Goal: Information Seeking & Learning: Learn about a topic

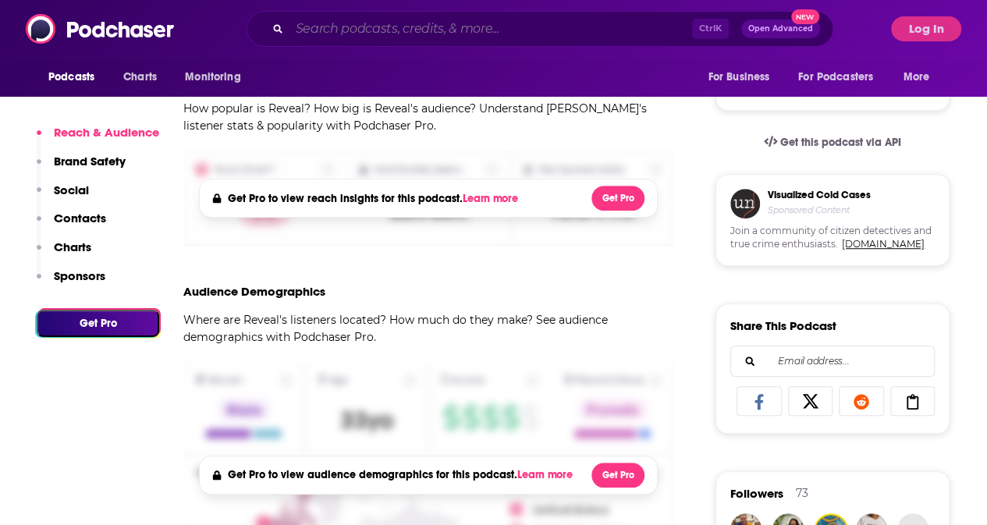
click at [435, 31] on input "Search podcasts, credits, & more..." at bounding box center [491, 28] width 403 height 25
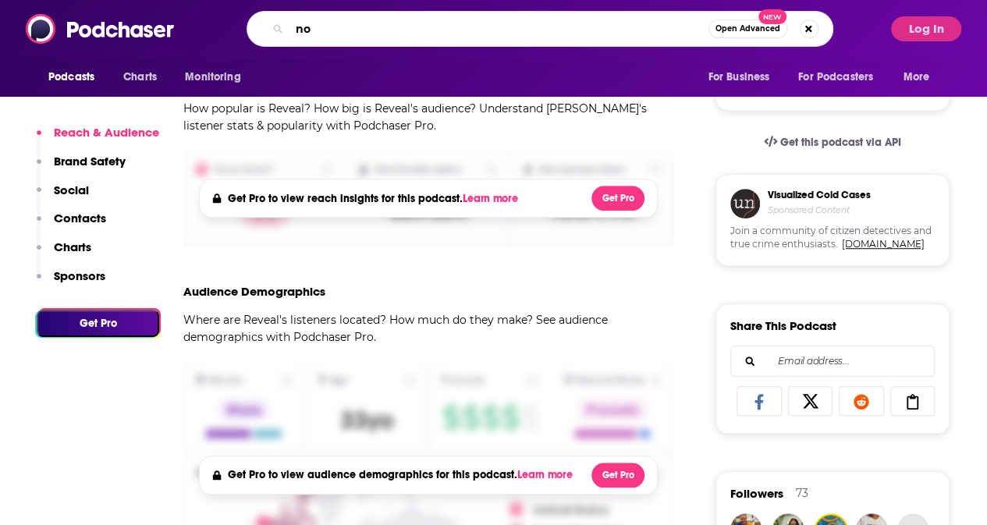
type input "no"
click at [943, 25] on button "Log In" at bounding box center [926, 28] width 70 height 25
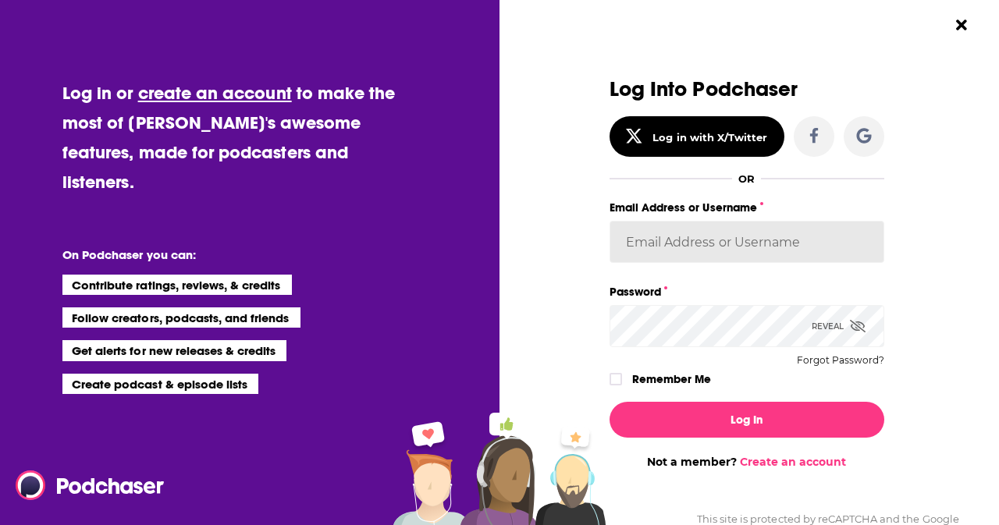
click at [776, 246] on input "Email Address or Username" at bounding box center [746, 242] width 275 height 42
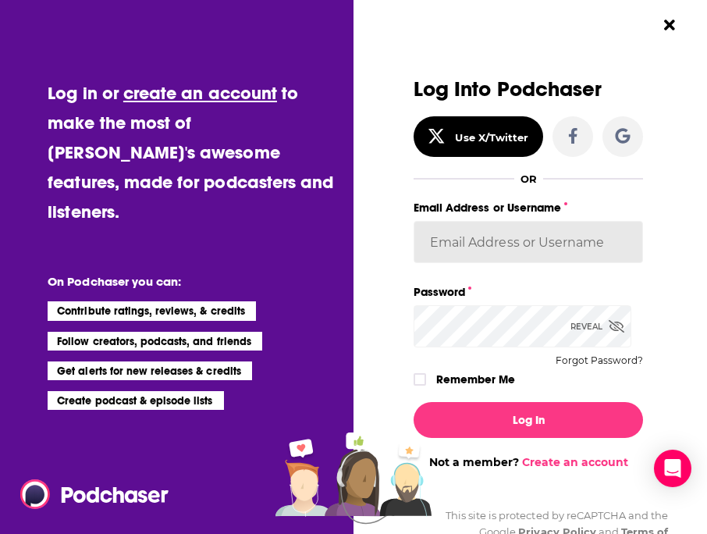
click at [453, 238] on input "Email Address or Username" at bounding box center [528, 242] width 229 height 42
type input "[EMAIL_ADDRESS][DOMAIN_NAME]"
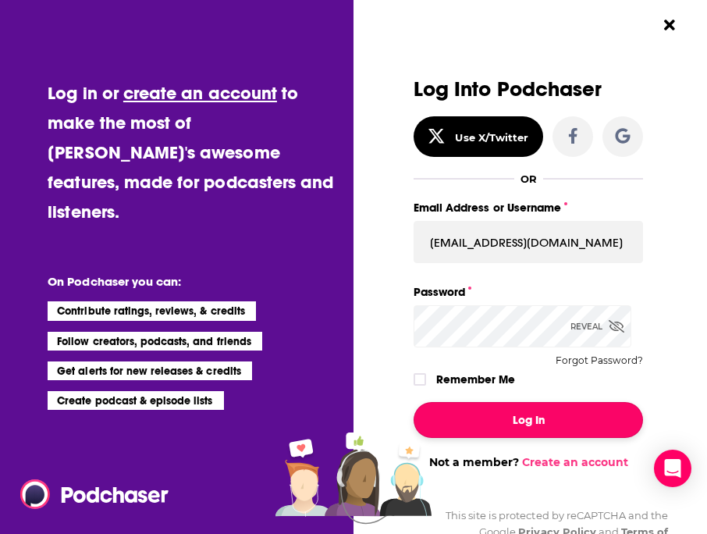
click at [516, 427] on button "Log In" at bounding box center [528, 420] width 229 height 36
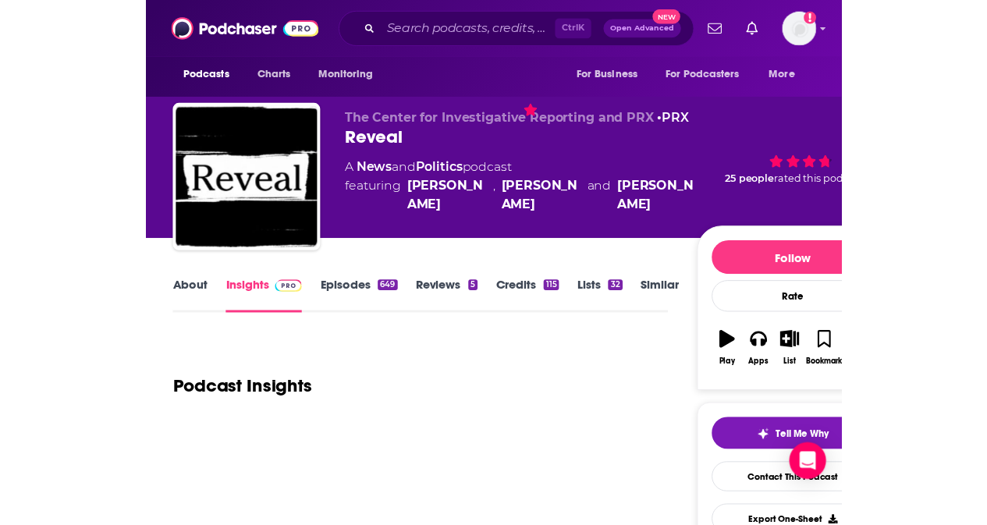
scroll to position [459, 0]
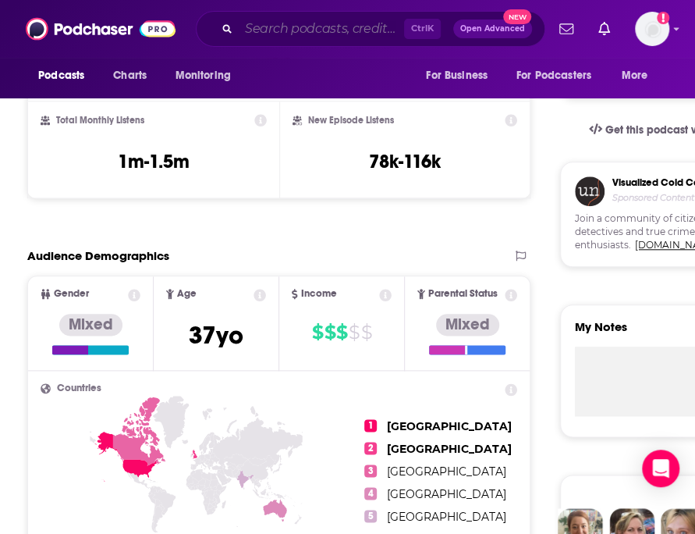
click at [334, 21] on input "Search podcasts, credits, & more..." at bounding box center [321, 28] width 165 height 25
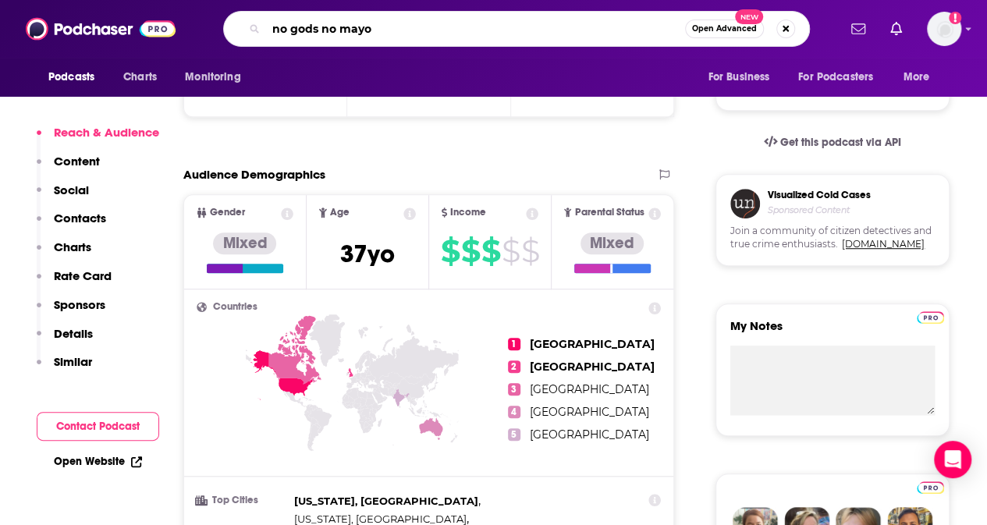
type input "no gods no mayor"
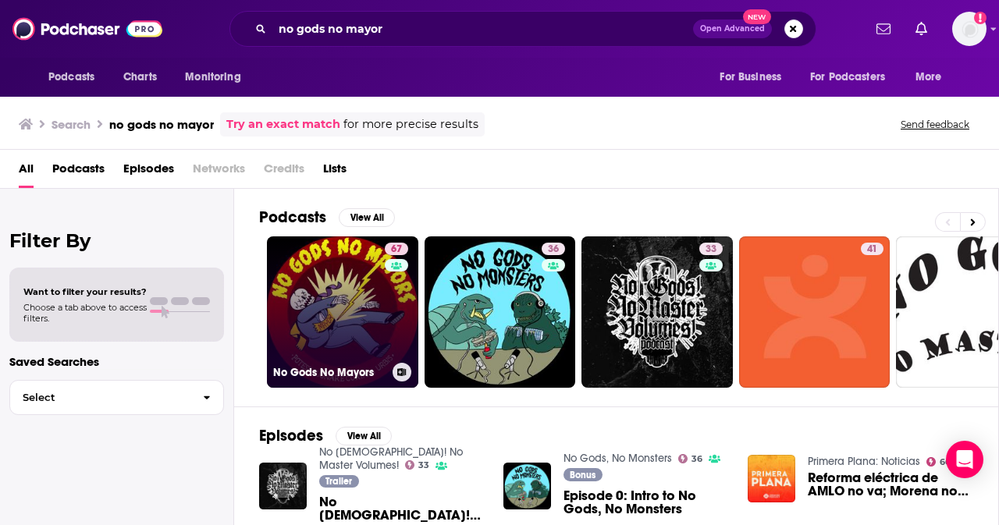
click at [328, 300] on link "67 No Gods No Mayors" at bounding box center [342, 311] width 151 height 151
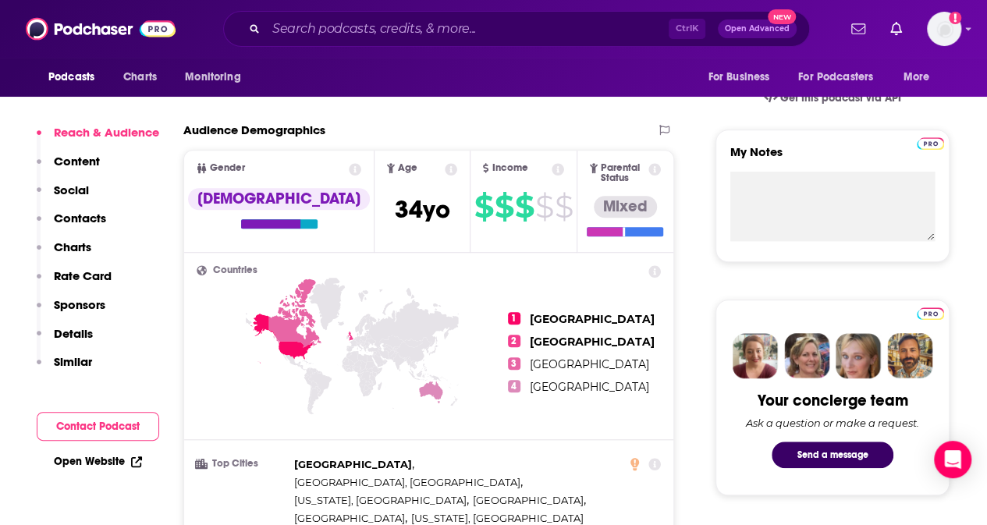
scroll to position [521, 0]
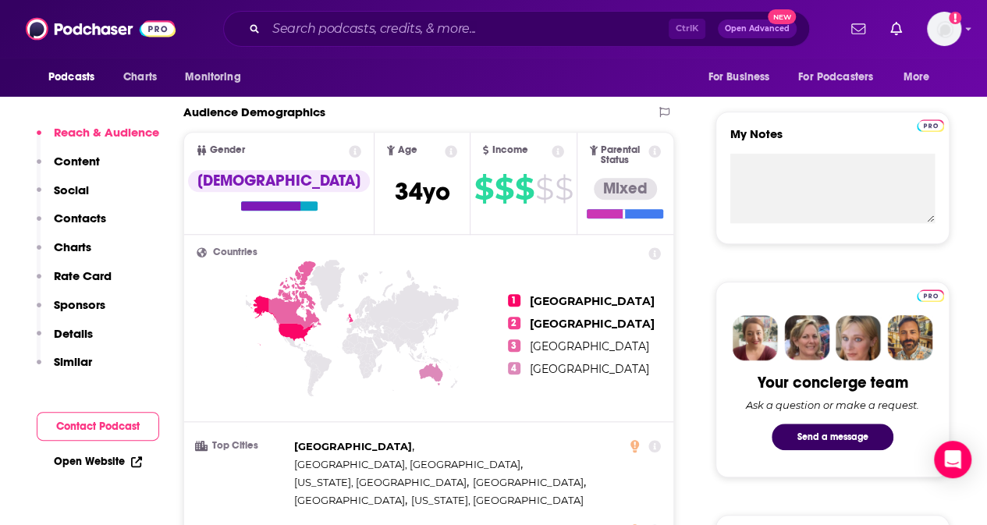
click at [80, 300] on p "Sponsors" at bounding box center [80, 304] width 52 height 15
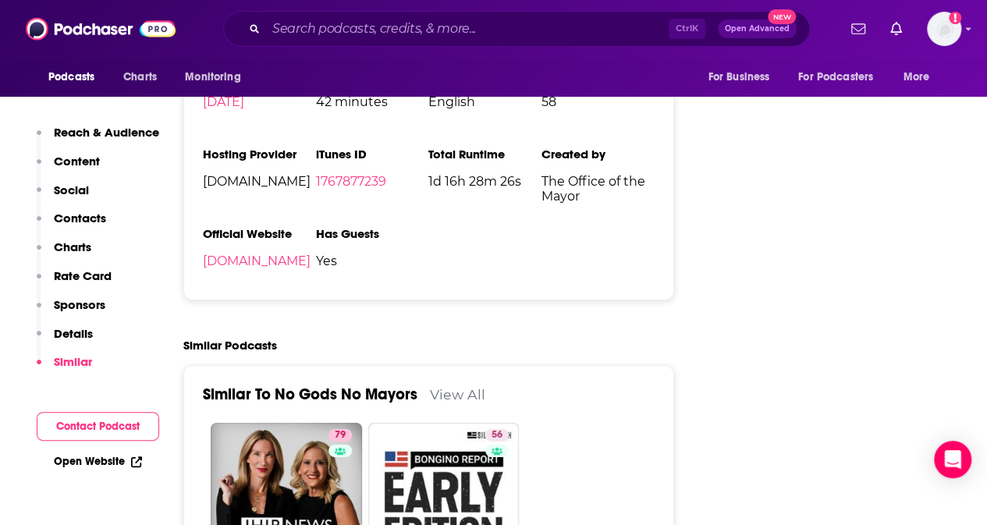
scroll to position [3000, 0]
